Goal: Task Accomplishment & Management: Manage account settings

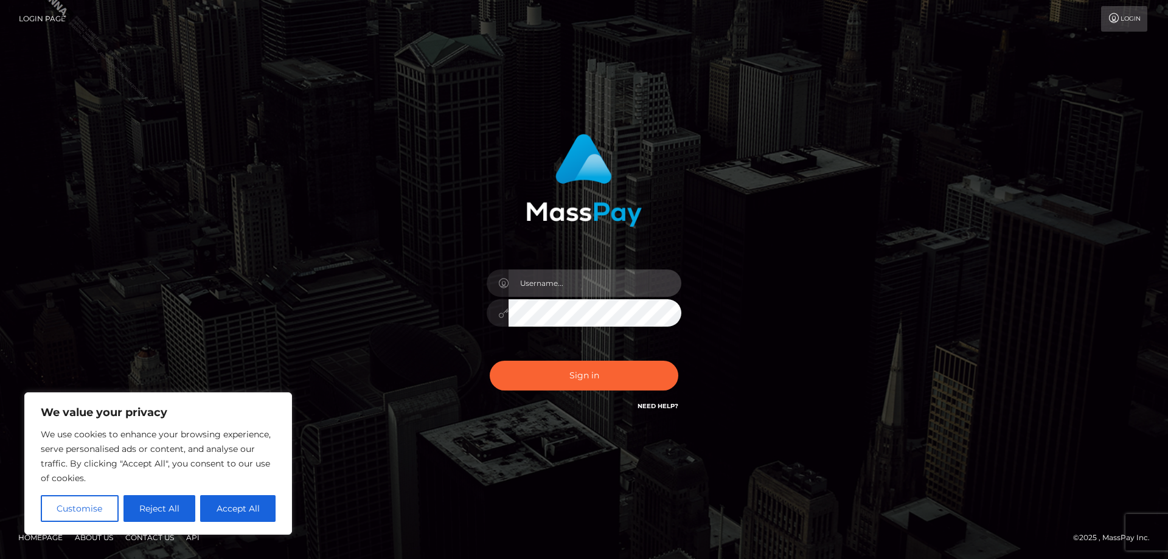
click at [531, 282] on input "text" at bounding box center [594, 282] width 173 height 27
type input "Jose.Silversocial"
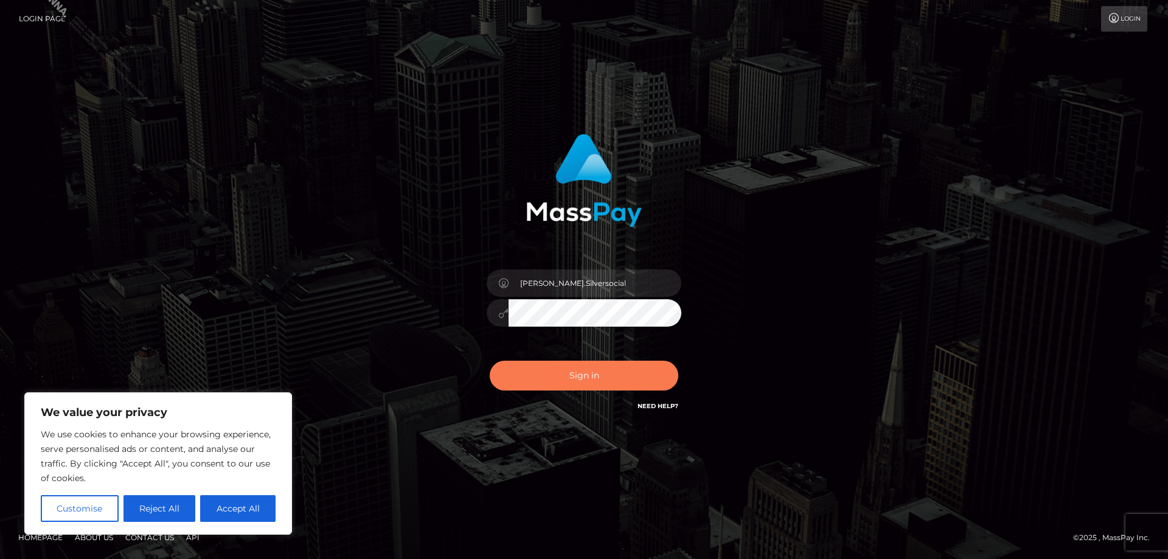
click at [584, 381] on button "Sign in" at bounding box center [584, 376] width 189 height 30
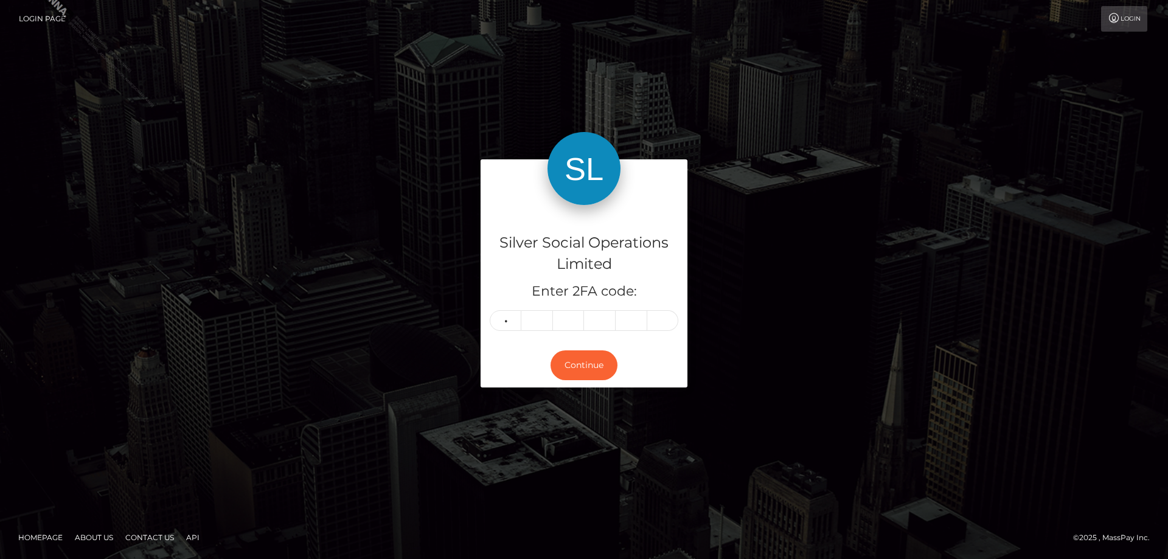
type input "2"
type input "7"
type input "9"
type input "1"
type input "4"
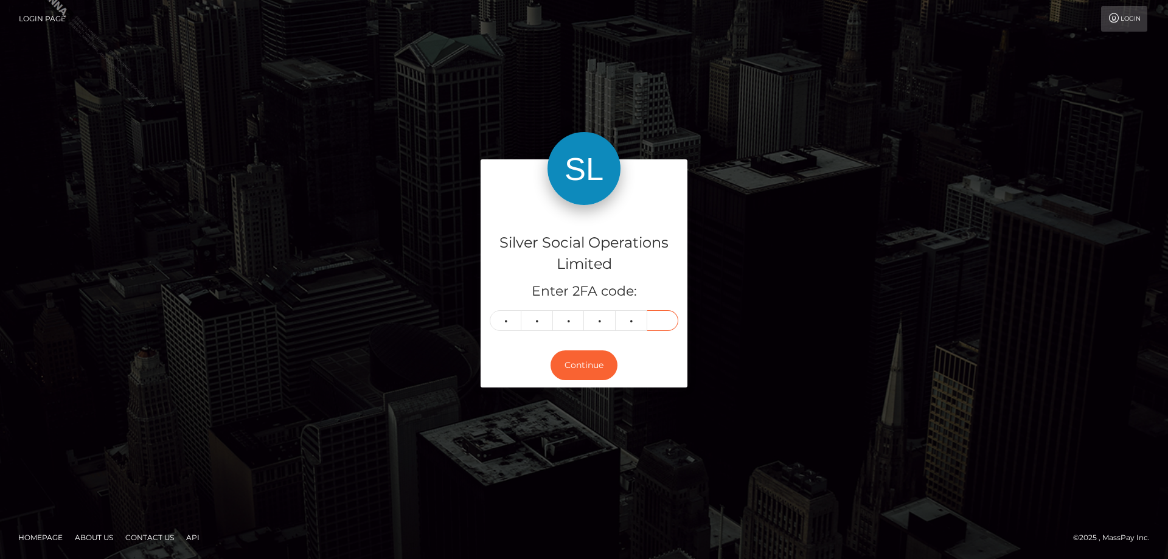
type input "4"
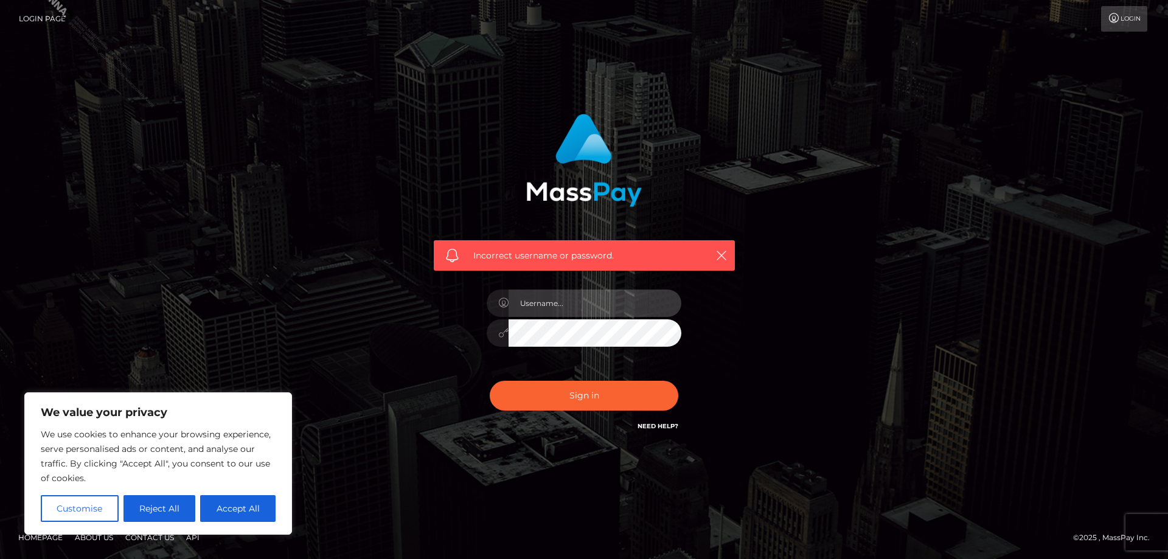
click at [559, 302] on input "text" at bounding box center [594, 302] width 173 height 27
type input "Jose.Silversocial"
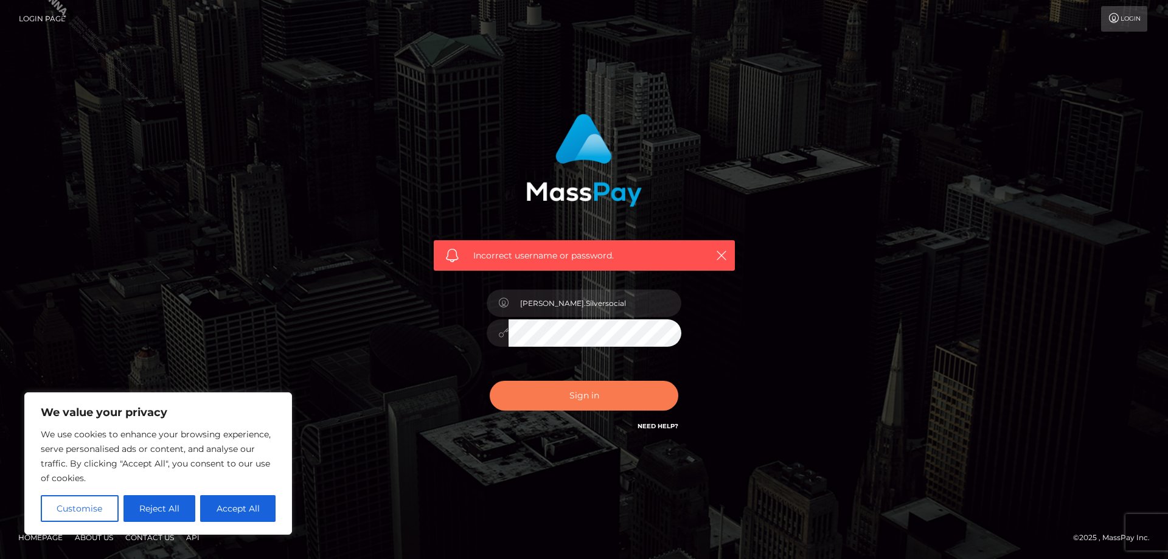
click at [573, 393] on button "Sign in" at bounding box center [584, 396] width 189 height 30
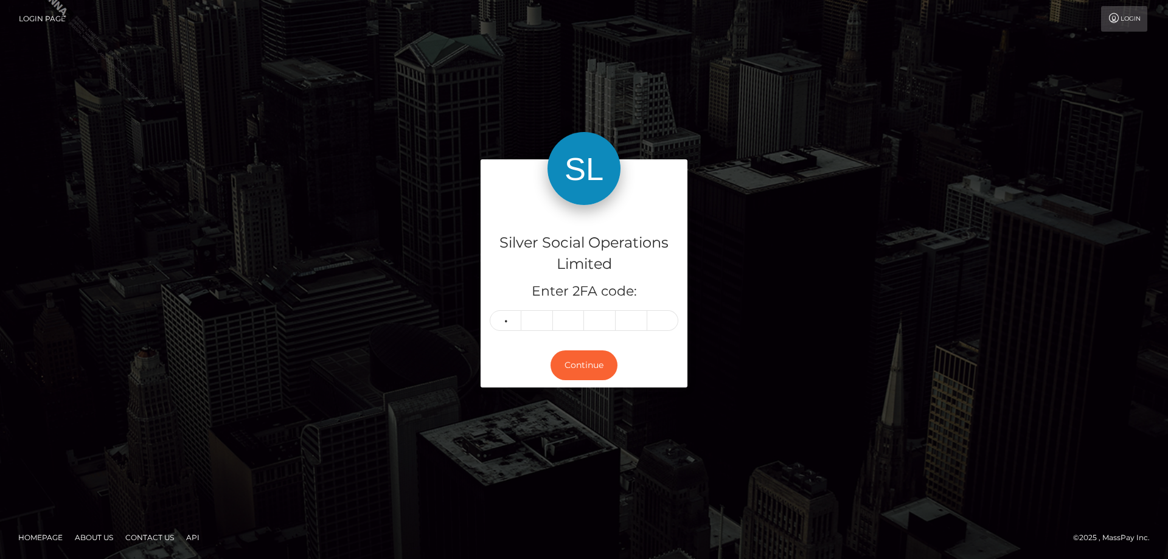
type input "0"
type input "2"
type input "4"
type input "1"
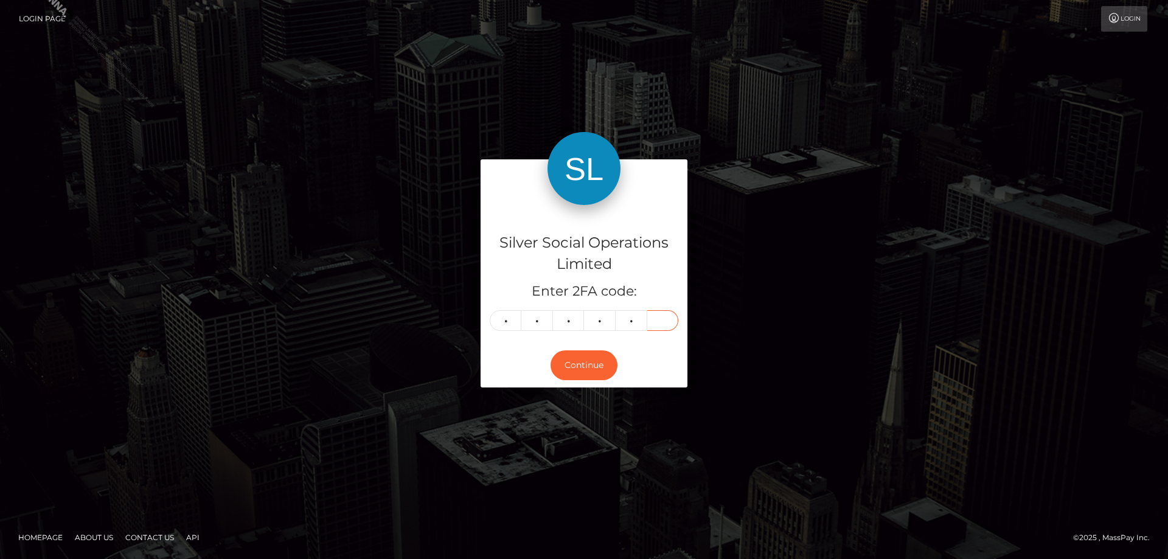
type input "9"
